Goal: Information Seeking & Learning: Learn about a topic

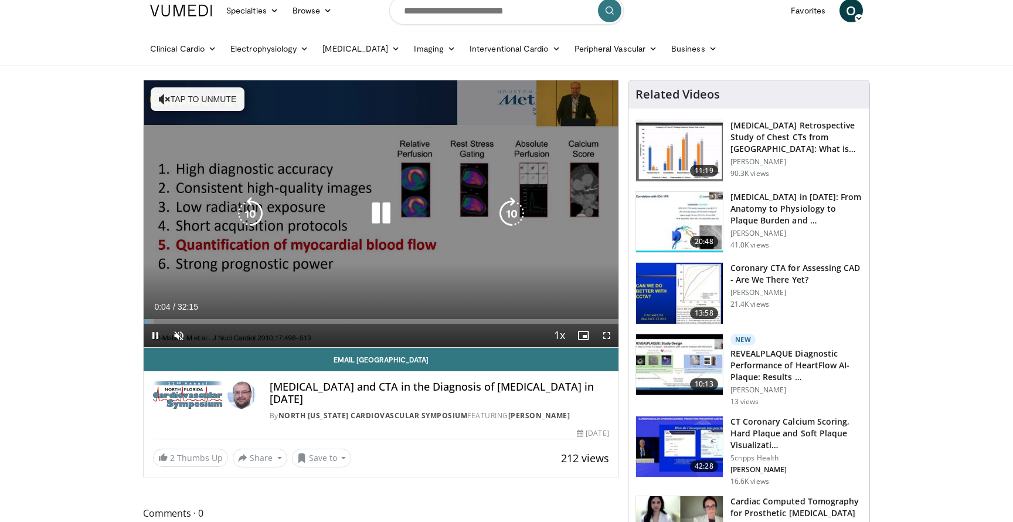
scroll to position [16, 0]
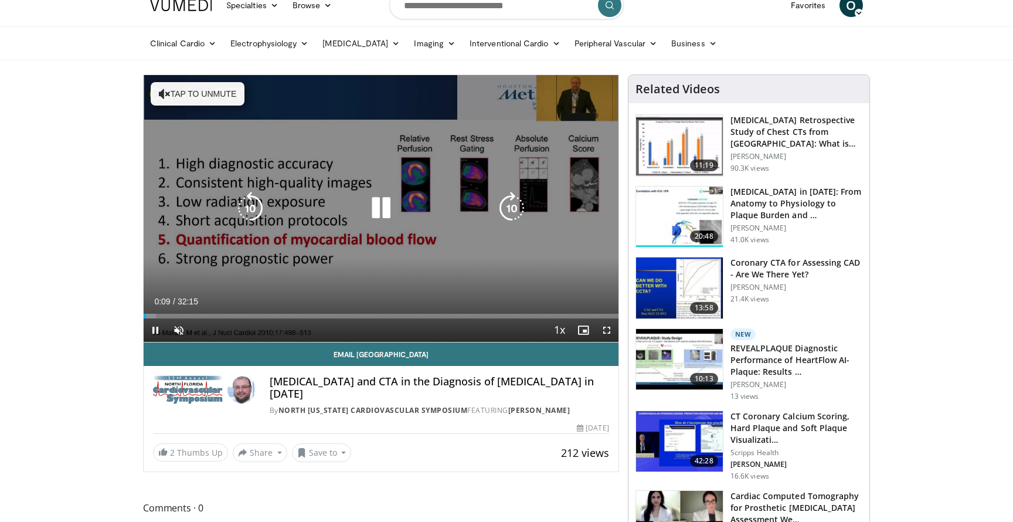
click at [377, 211] on icon "Video Player" at bounding box center [381, 208] width 33 height 33
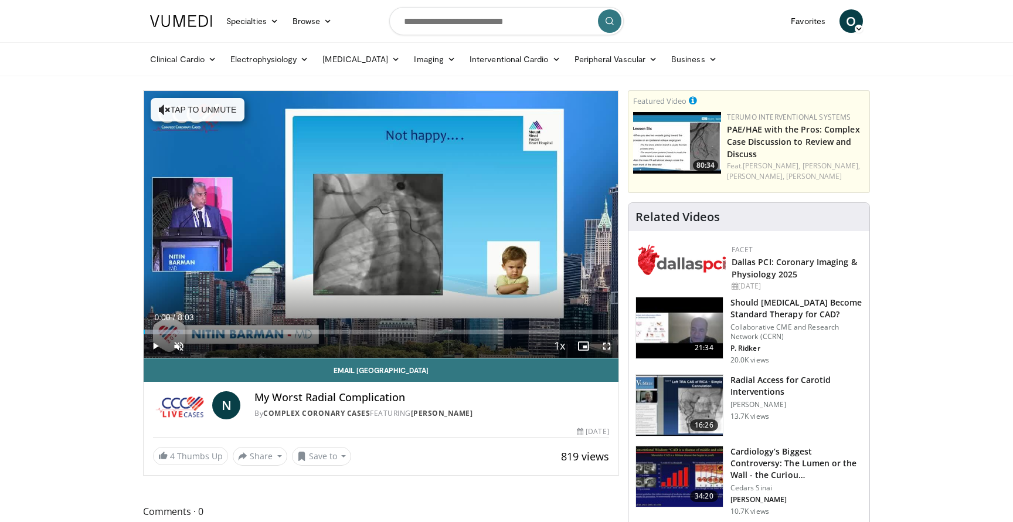
click at [343, 249] on div "10 seconds Tap to unmute" at bounding box center [381, 224] width 475 height 267
click at [178, 349] on span "Video Player" at bounding box center [178, 345] width 23 height 23
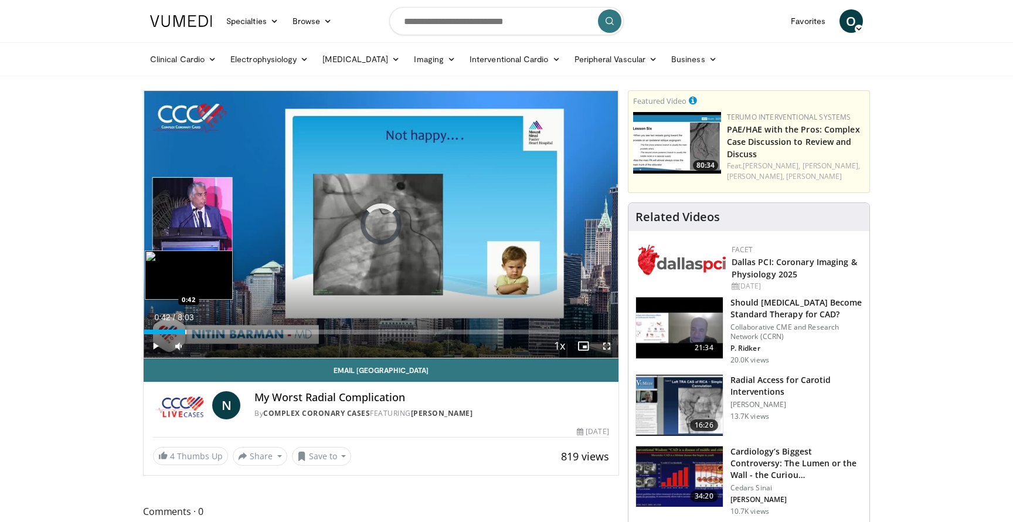
click at [185, 331] on div "Loaded : 8.25% 0:42 0:42" at bounding box center [381, 332] width 475 height 5
click at [217, 330] on div "Progress Bar" at bounding box center [217, 332] width 1 height 5
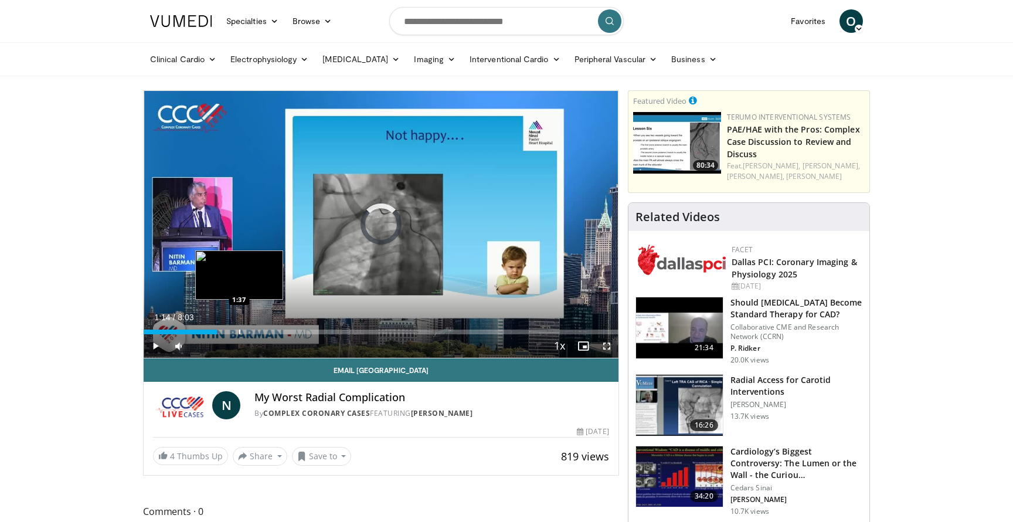
click at [239, 327] on div "Loaded : 8.25% 1:14 1:37" at bounding box center [381, 328] width 475 height 11
click at [265, 330] on div "Loaded : 8.25% 2:03 2:03" at bounding box center [381, 328] width 475 height 11
click at [213, 329] on div "Loaded : 8.25% 1:10 1:10" at bounding box center [381, 328] width 475 height 11
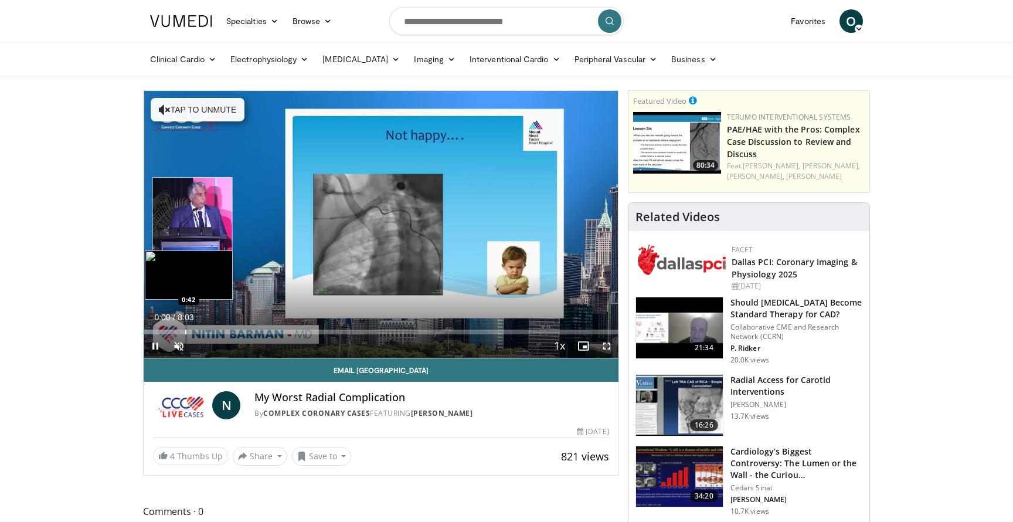
click at [185, 330] on div "Progress Bar" at bounding box center [185, 332] width 1 height 5
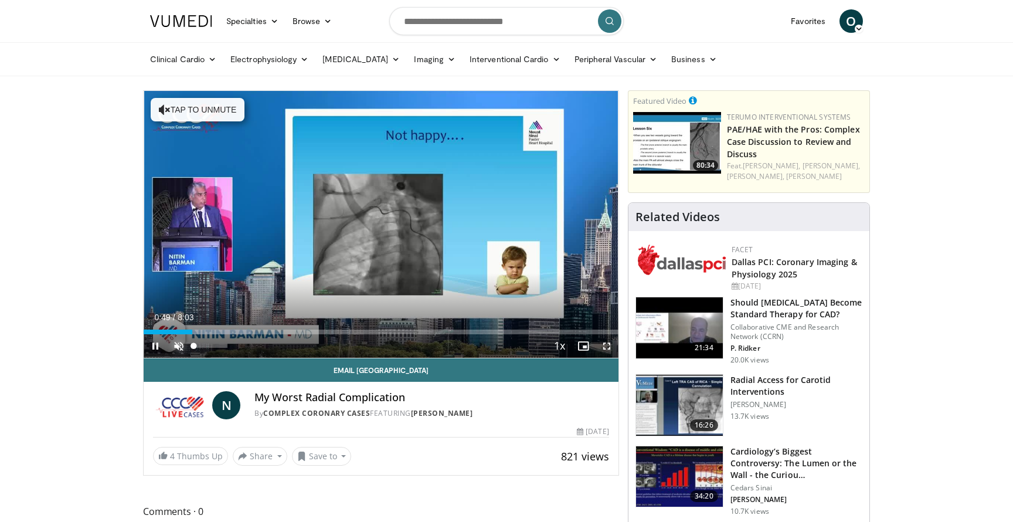
click at [183, 347] on span "Video Player" at bounding box center [178, 345] width 23 height 23
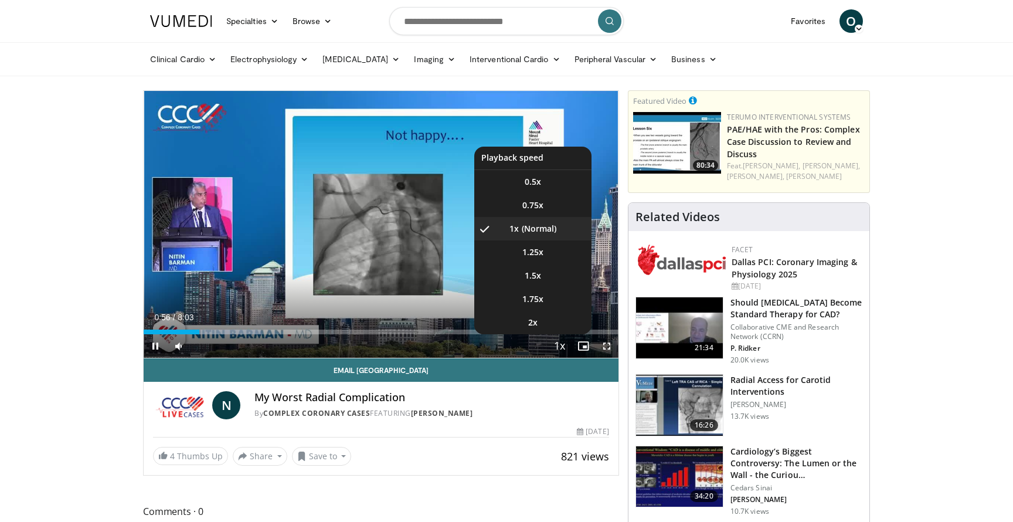
click at [566, 341] on span "Video Player" at bounding box center [560, 346] width 16 height 23
click at [552, 342] on span "Video Player" at bounding box center [560, 346] width 16 height 23
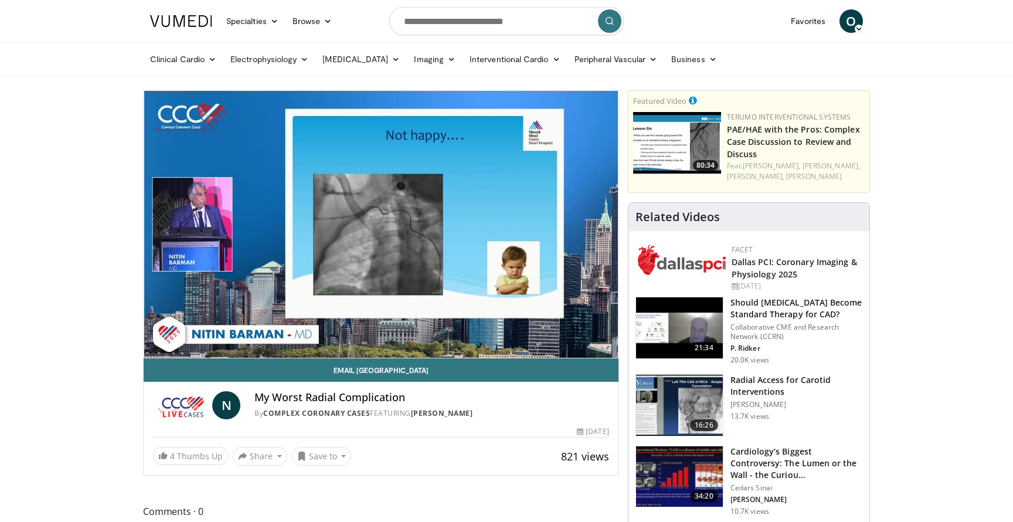
click at [552, 342] on div "10 seconds Tap to unmute" at bounding box center [381, 224] width 475 height 267
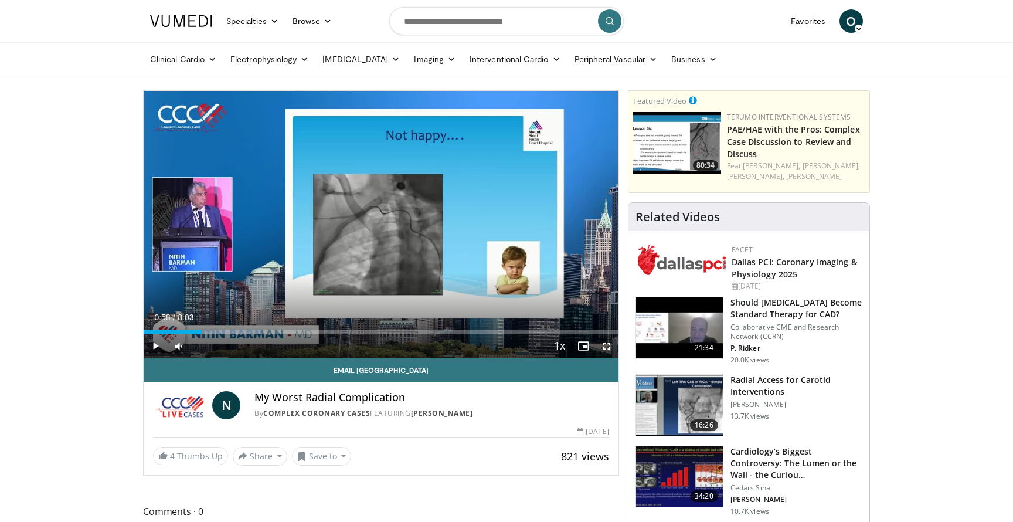
click at [535, 321] on div "Current Time 0:58 / Duration 8:03" at bounding box center [381, 317] width 475 height 11
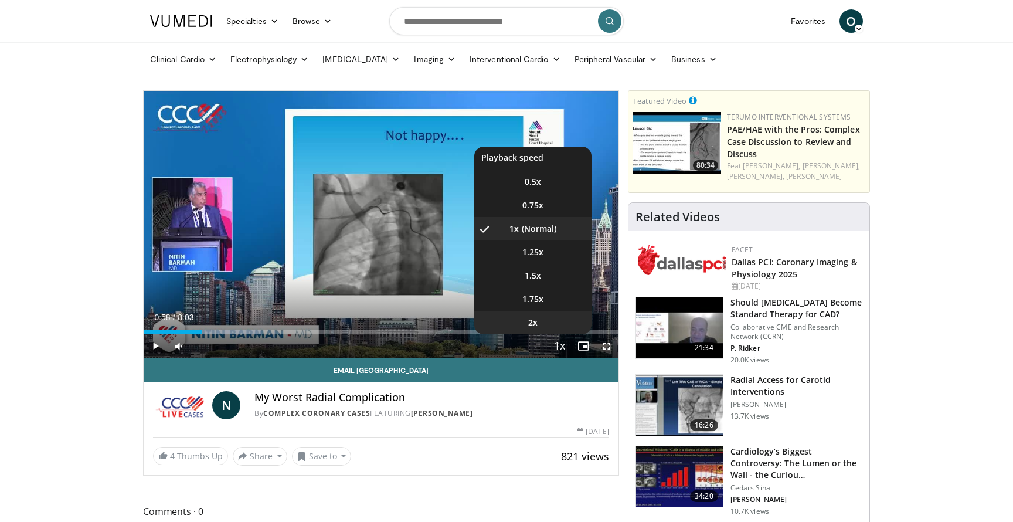
click at [550, 324] on li "2x" at bounding box center [532, 322] width 117 height 23
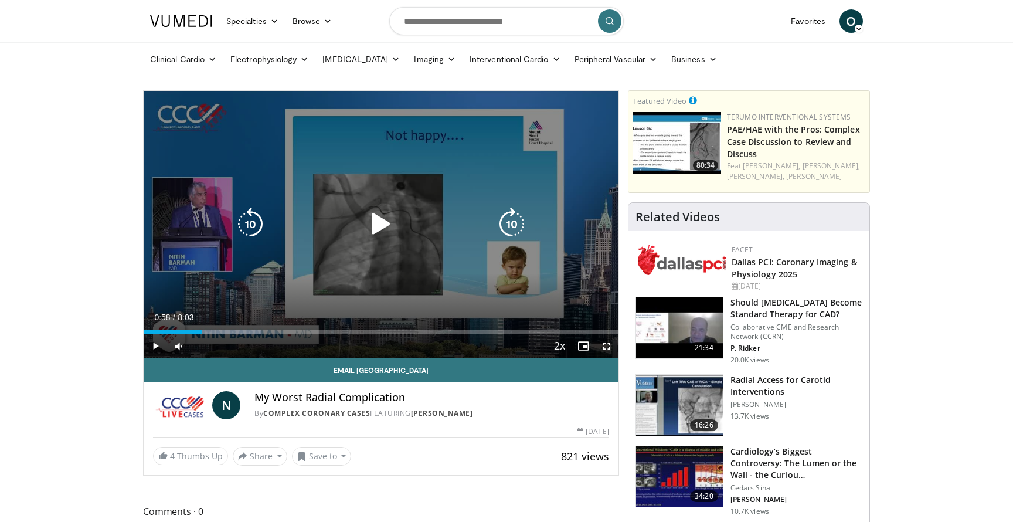
click at [245, 244] on div "10 seconds Tap to unmute" at bounding box center [381, 224] width 475 height 267
click at [371, 227] on icon "Video Player" at bounding box center [381, 224] width 33 height 33
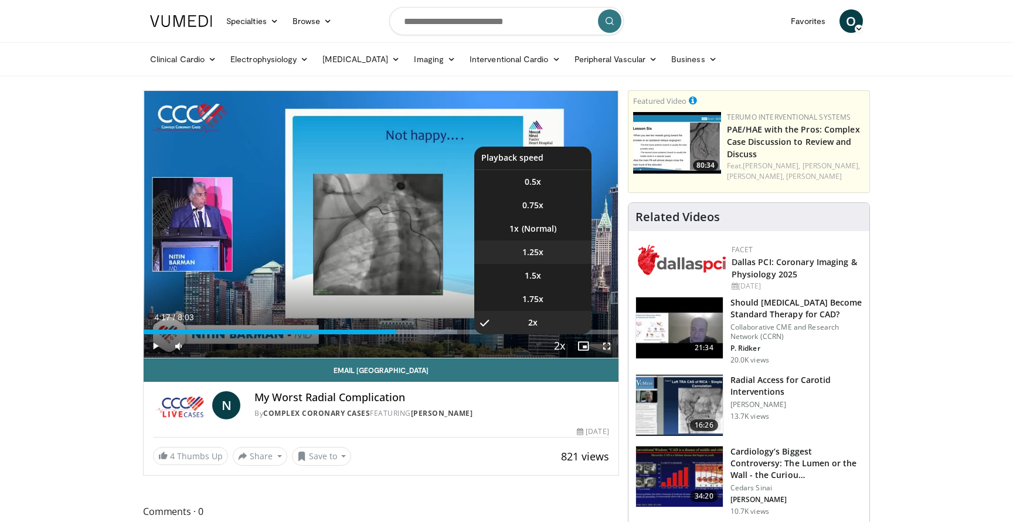
click at [522, 257] on span "1.25x" at bounding box center [532, 252] width 21 height 12
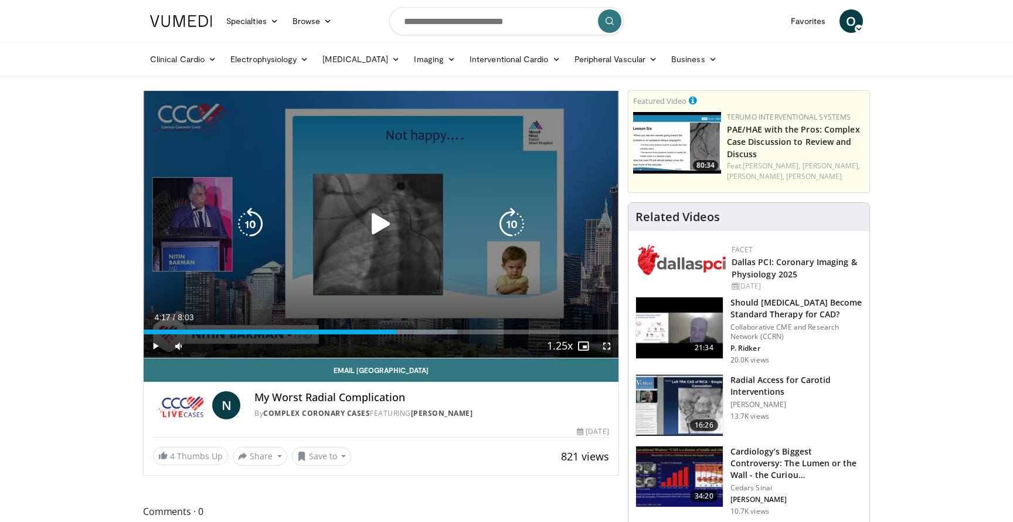
click at [456, 211] on div "10 seconds Tap to unmute" at bounding box center [381, 224] width 475 height 267
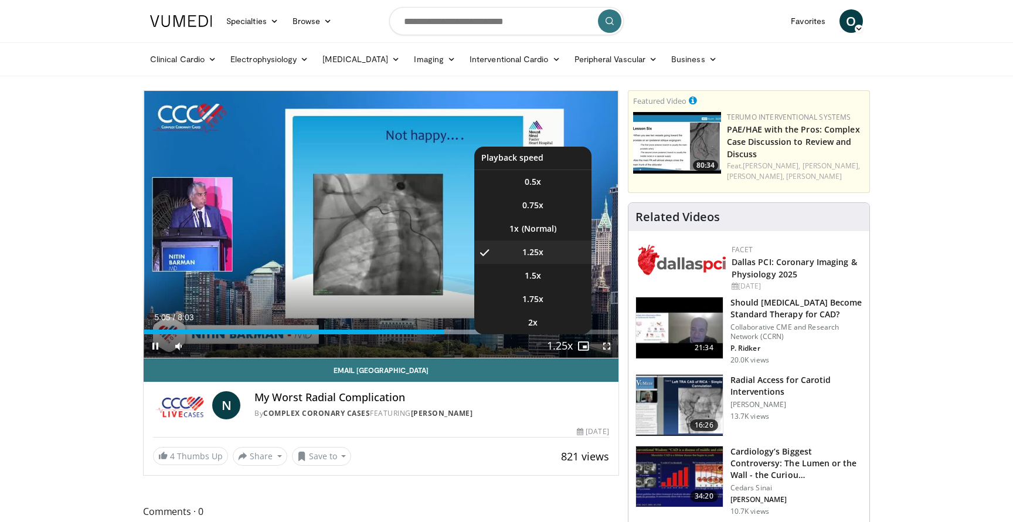
click at [566, 344] on span "Video Player" at bounding box center [560, 346] width 16 height 23
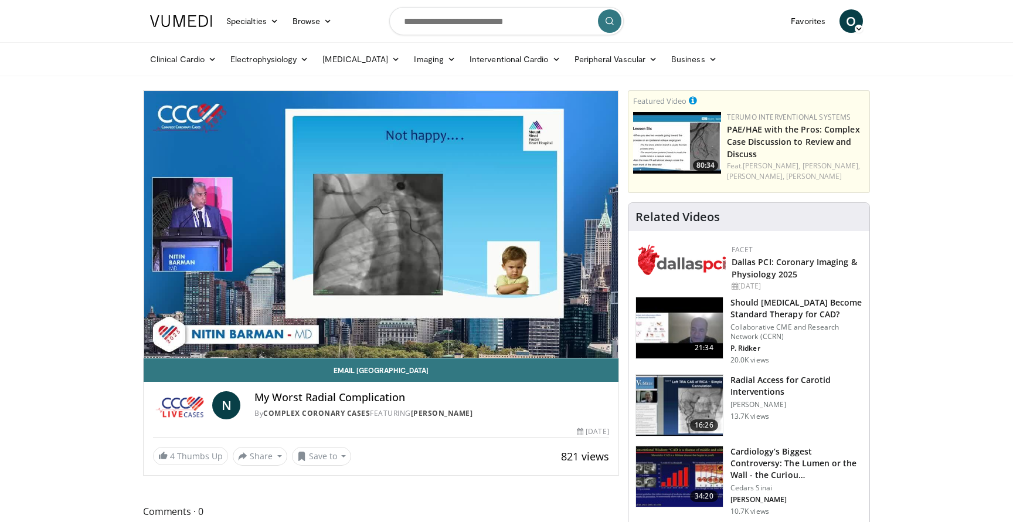
click at [566, 344] on video-js "**********" at bounding box center [381, 224] width 475 height 267
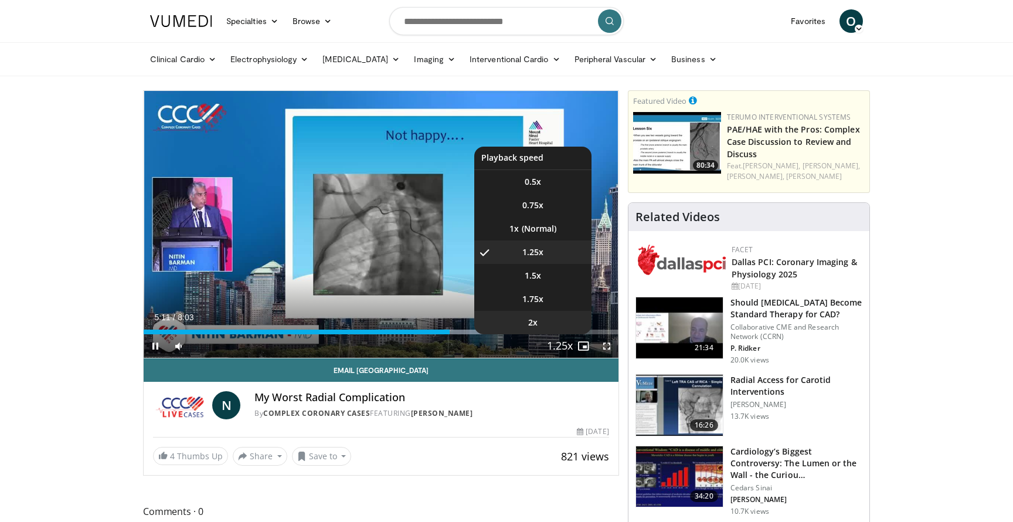
click at [535, 318] on li "2x" at bounding box center [532, 322] width 117 height 23
click at [528, 276] on li "1.5x" at bounding box center [532, 275] width 117 height 23
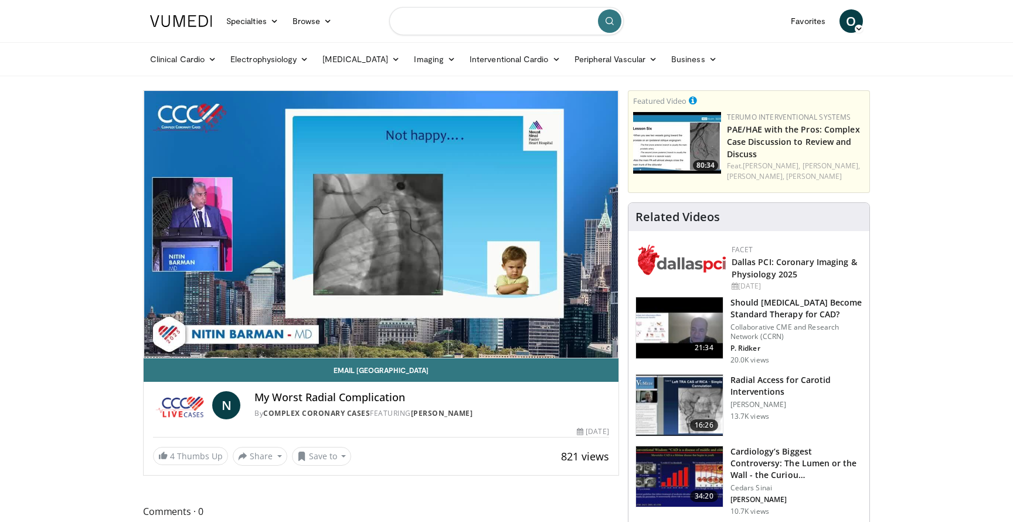
click at [514, 30] on input "Search topics, interventions" at bounding box center [506, 21] width 235 height 28
type input "**********"
click at [483, 29] on input "**********" at bounding box center [506, 21] width 235 height 28
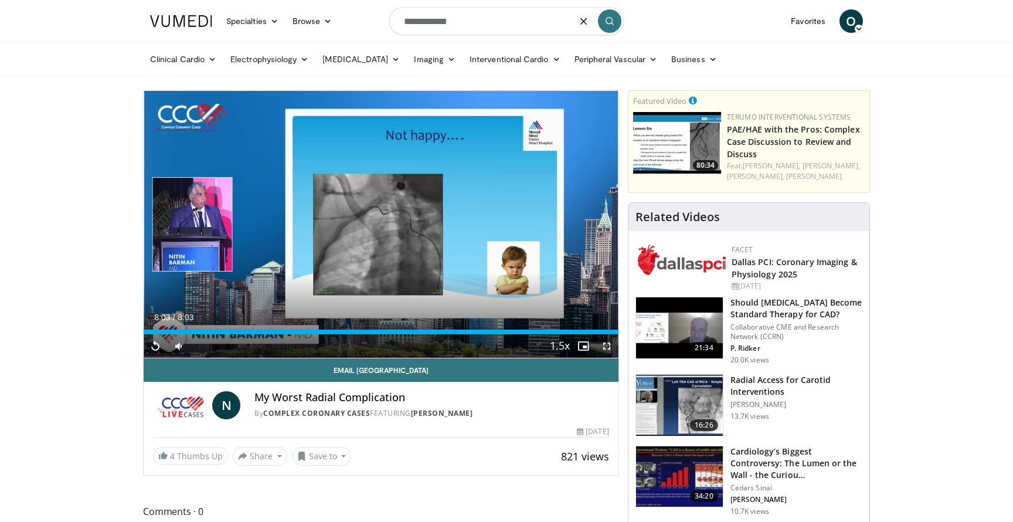
click at [483, 29] on input "**********" at bounding box center [506, 21] width 235 height 28
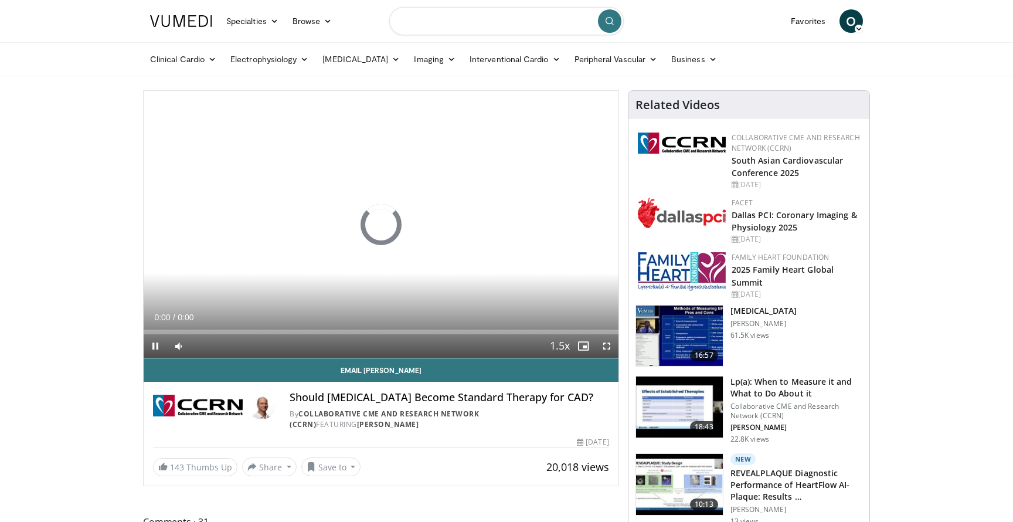
click at [483, 29] on input "Search topics, interventions" at bounding box center [506, 21] width 235 height 28
paste input "**********"
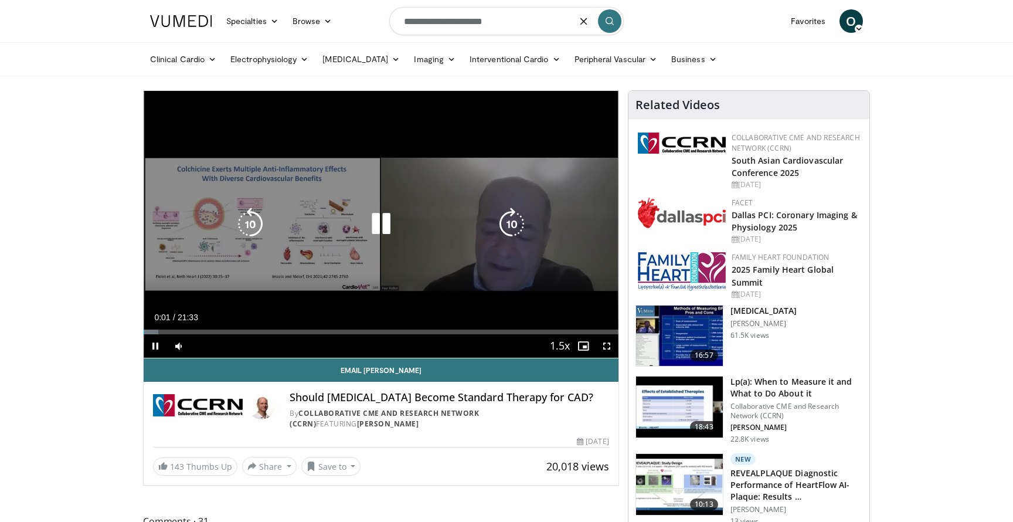
type input "**********"
click at [452, 176] on div "10 seconds Tap to unmute" at bounding box center [381, 224] width 475 height 267
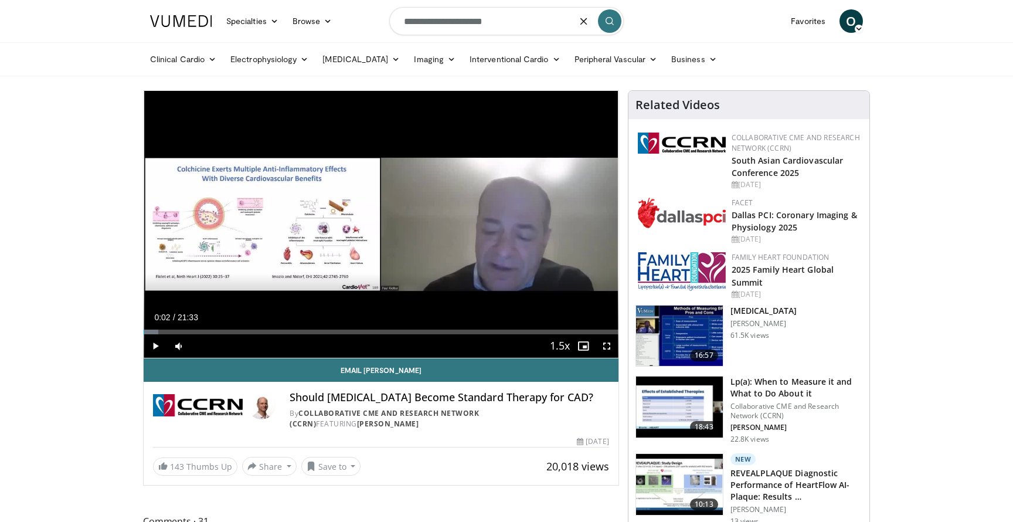
click at [607, 21] on icon "submit" at bounding box center [609, 20] width 9 height 9
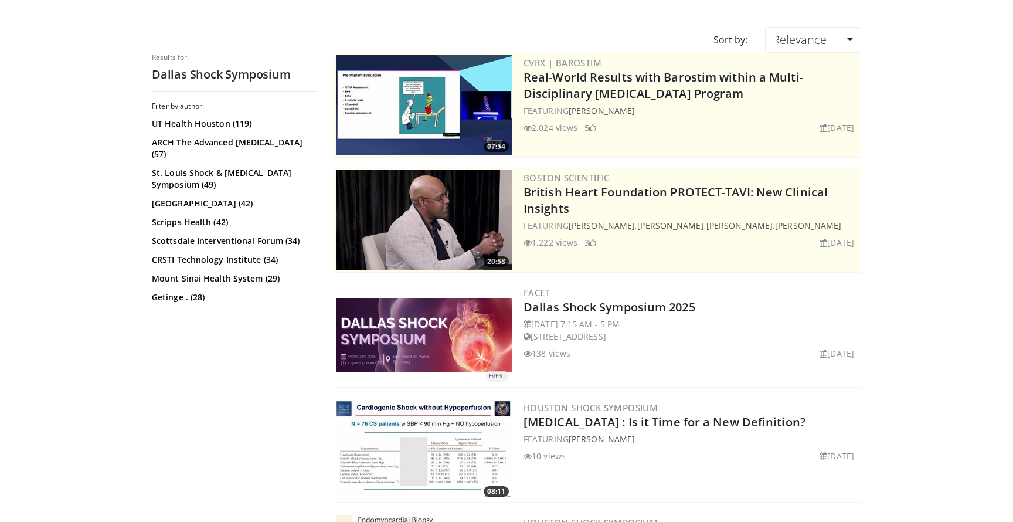
scroll to position [84, 0]
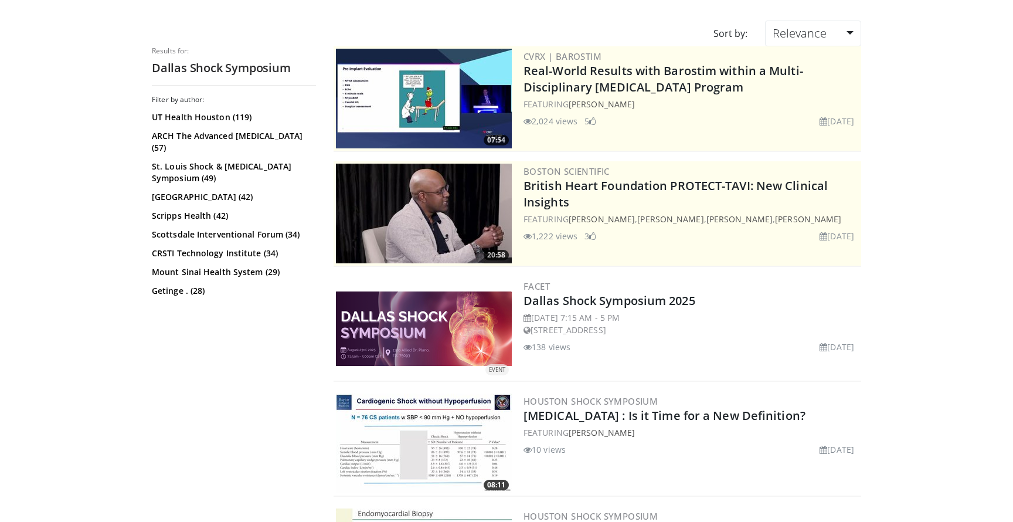
click at [480, 318] on img at bounding box center [424, 328] width 176 height 74
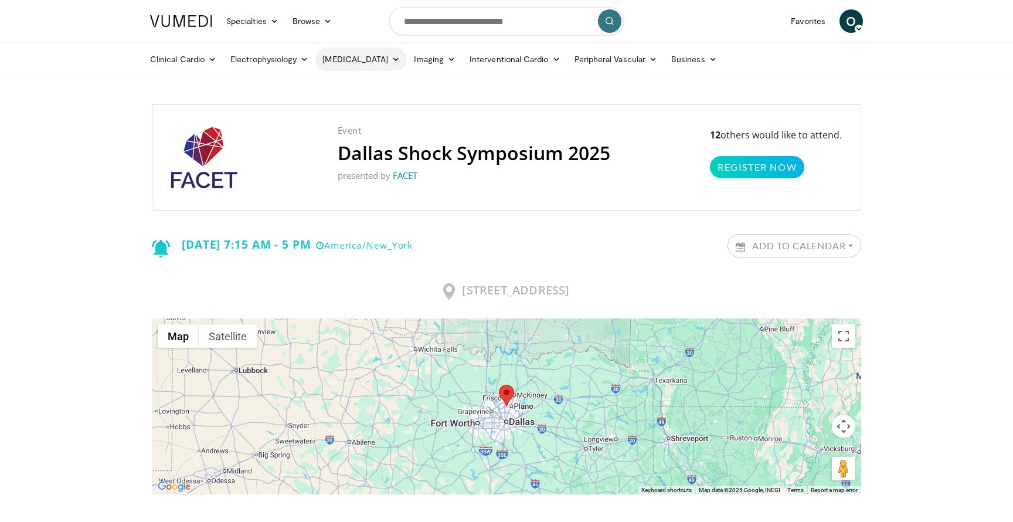
click at [373, 63] on link "[MEDICAL_DATA]" at bounding box center [360, 58] width 91 height 23
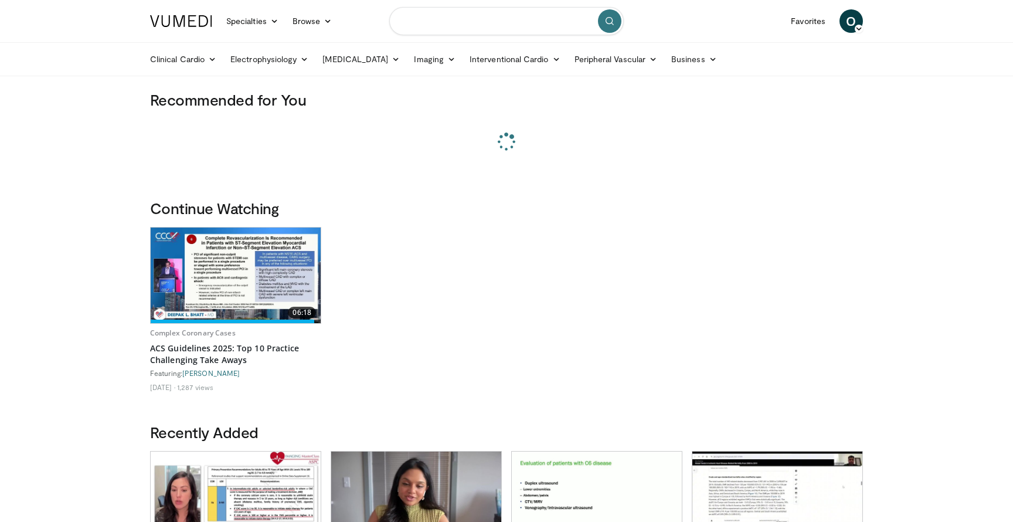
click at [525, 27] on input "Search topics, interventions" at bounding box center [506, 21] width 235 height 28
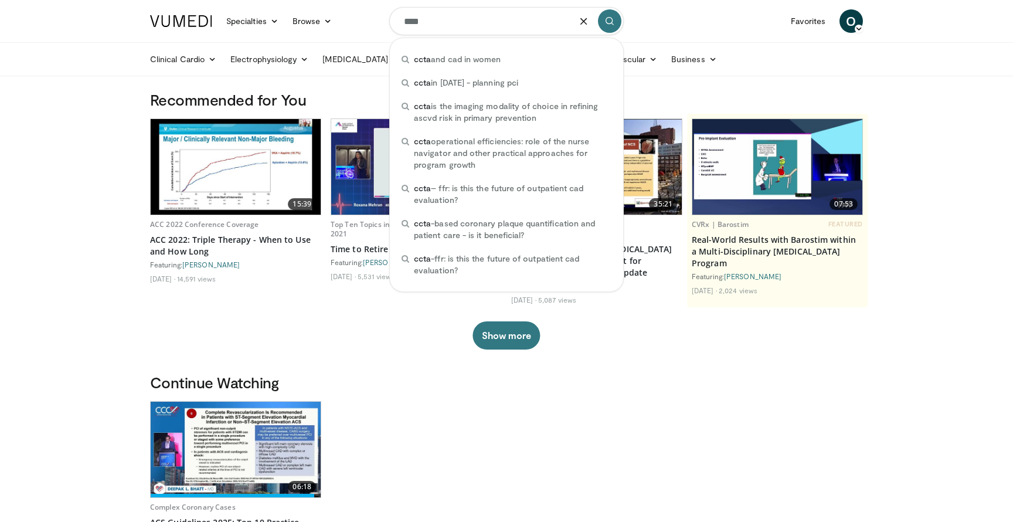
type input "****"
click at [610, 21] on icon "submit" at bounding box center [609, 20] width 9 height 9
